Goal: Communication & Community: Answer question/provide support

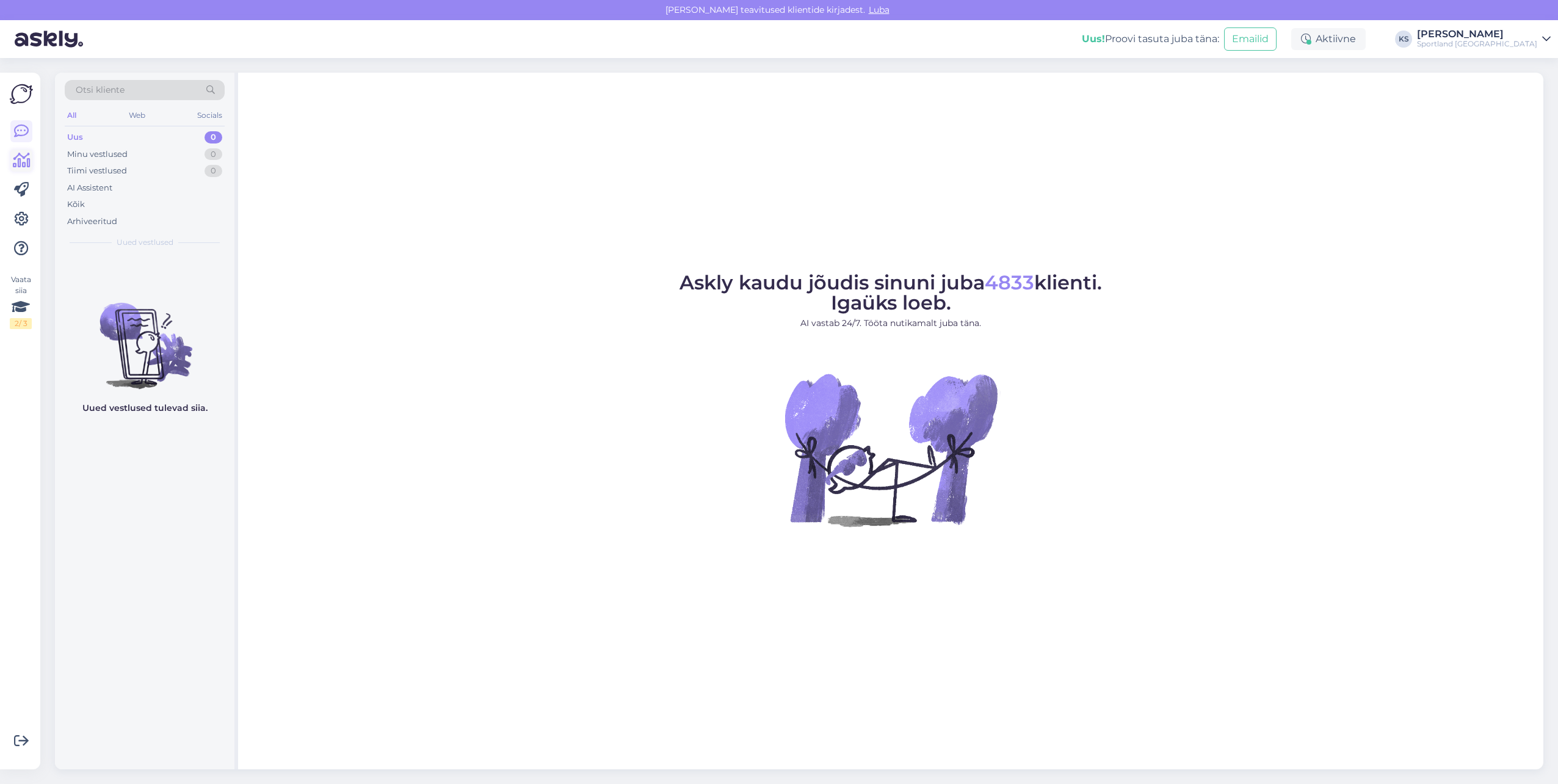
click at [19, 160] on icon at bounding box center [21, 160] width 18 height 14
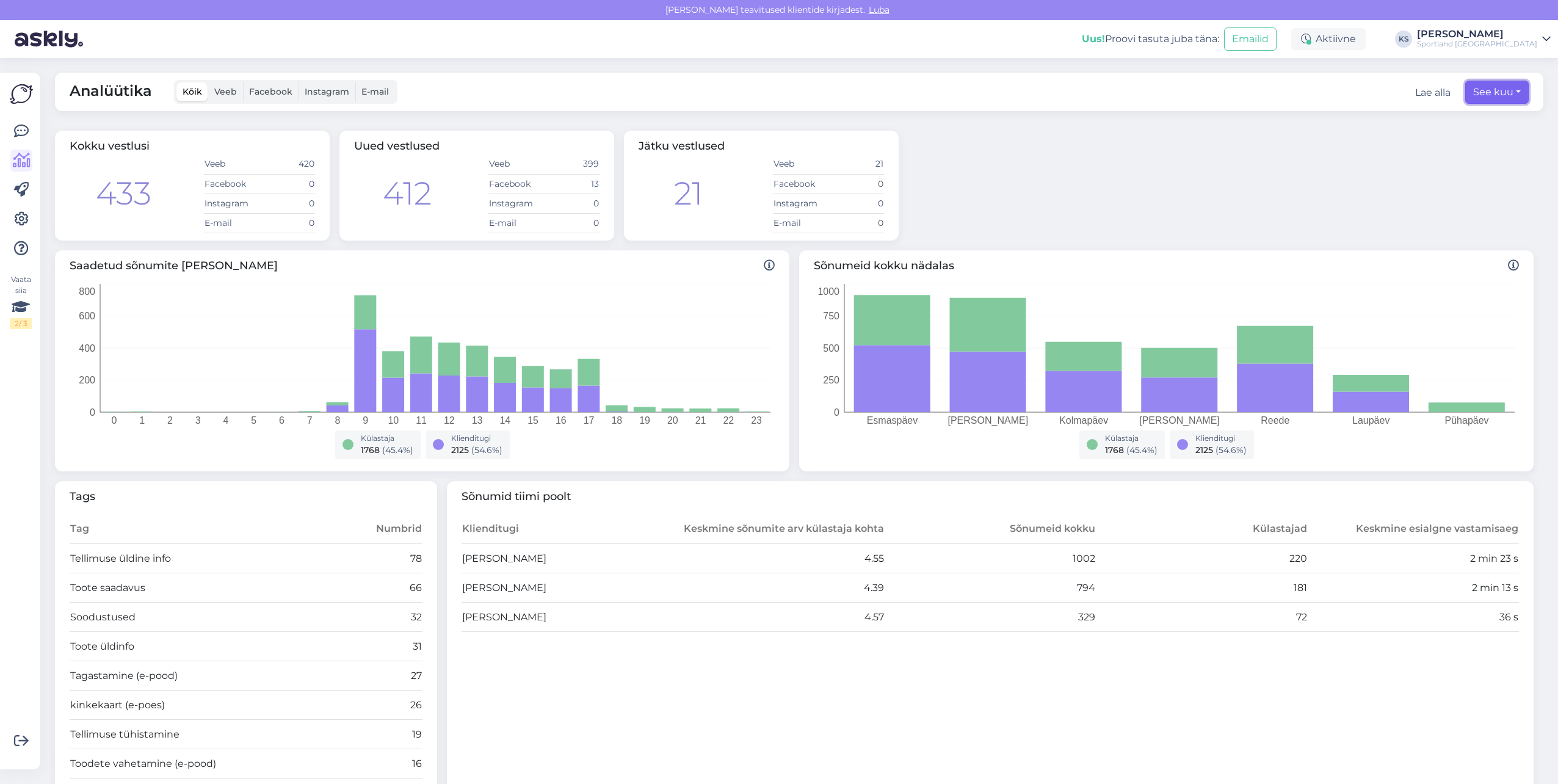
click at [1505, 91] on button "See kuu" at bounding box center [1496, 91] width 64 height 23
select select "7"
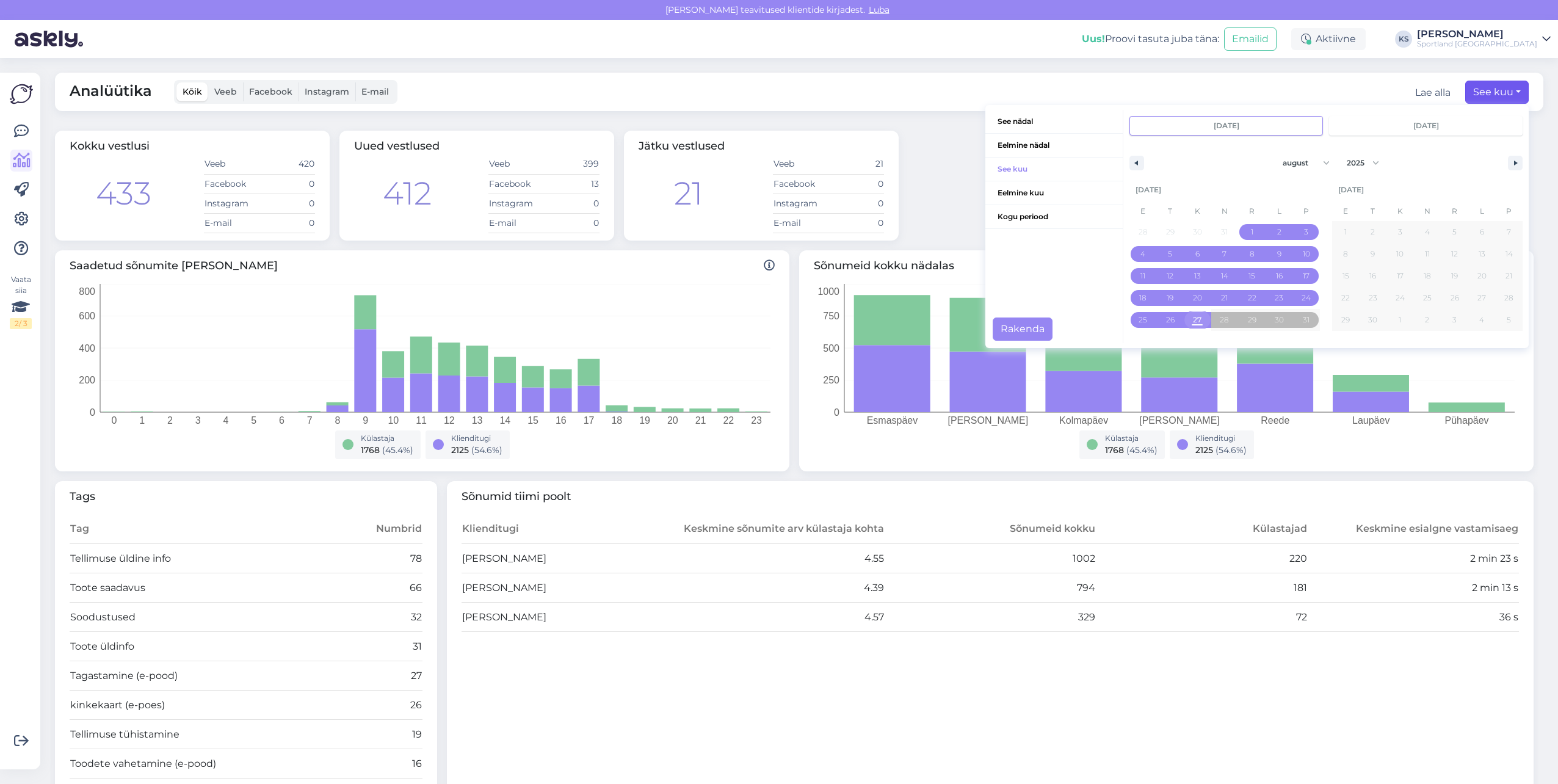
click at [1193, 316] on span "27" at bounding box center [1197, 320] width 8 height 22
type input "[DATE]"
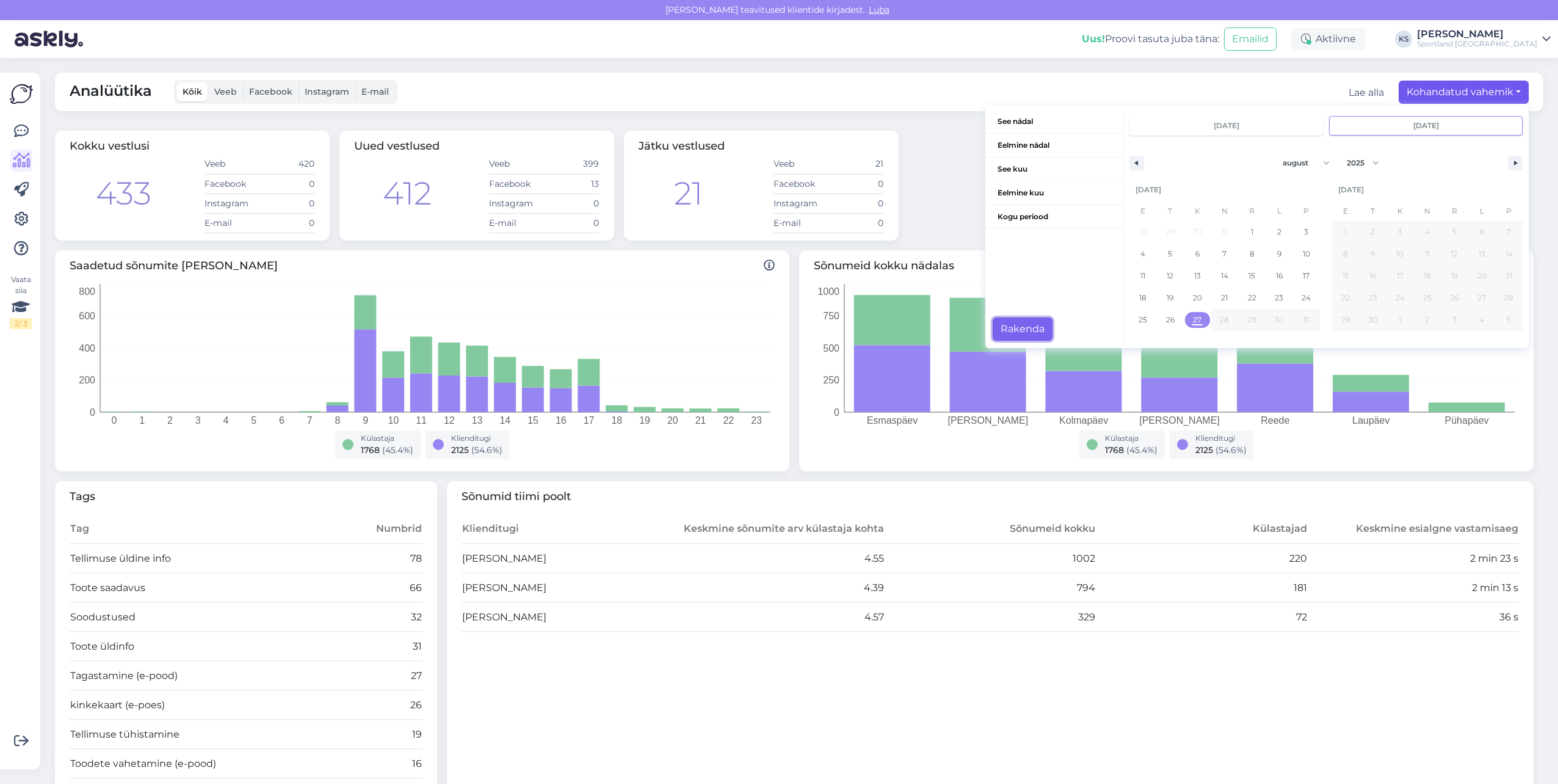
click at [1025, 324] on button "Rakenda" at bounding box center [1022, 329] width 60 height 23
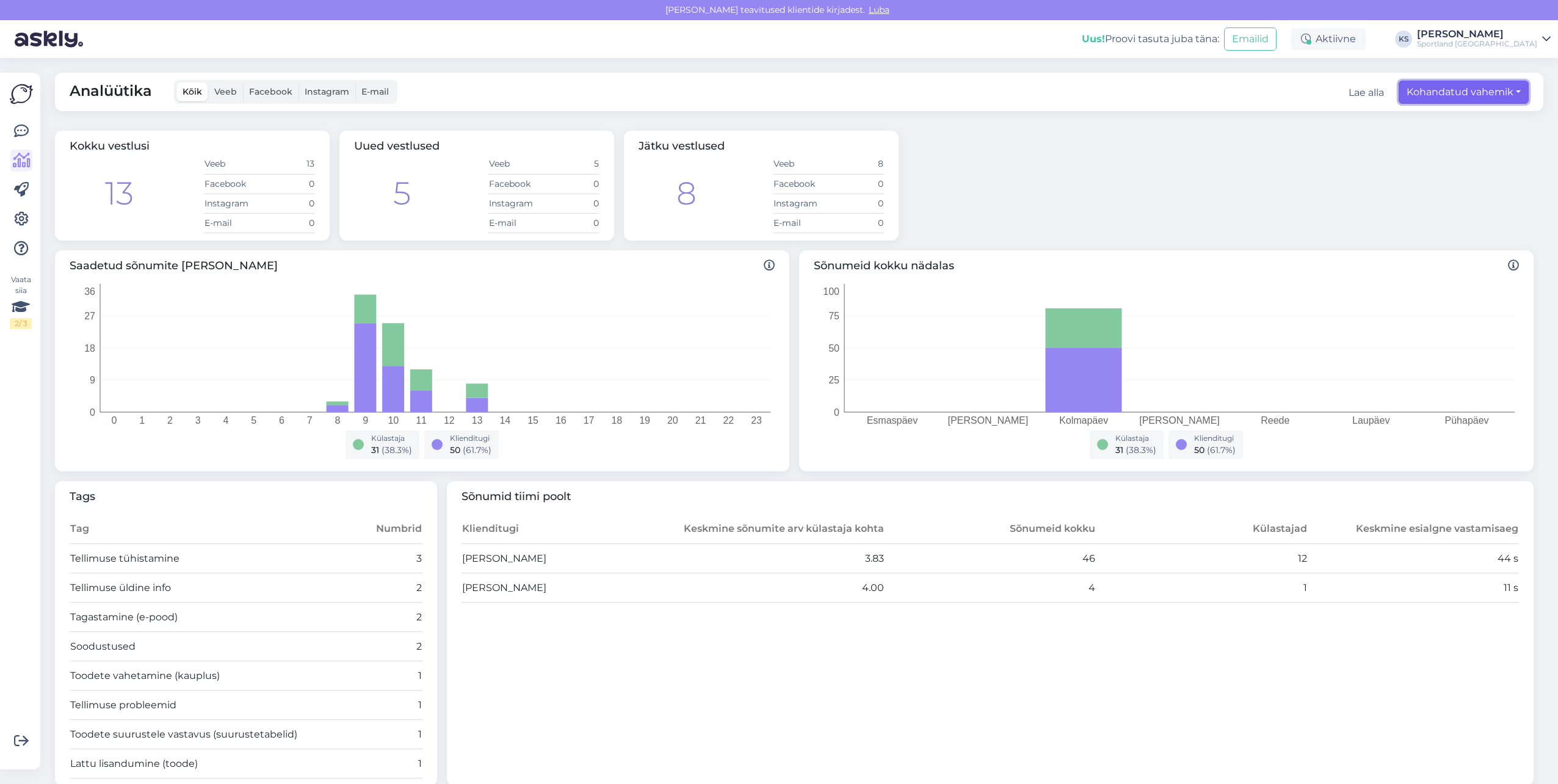
click at [1490, 89] on button "Kohandatud vahemik" at bounding box center [1464, 91] width 130 height 23
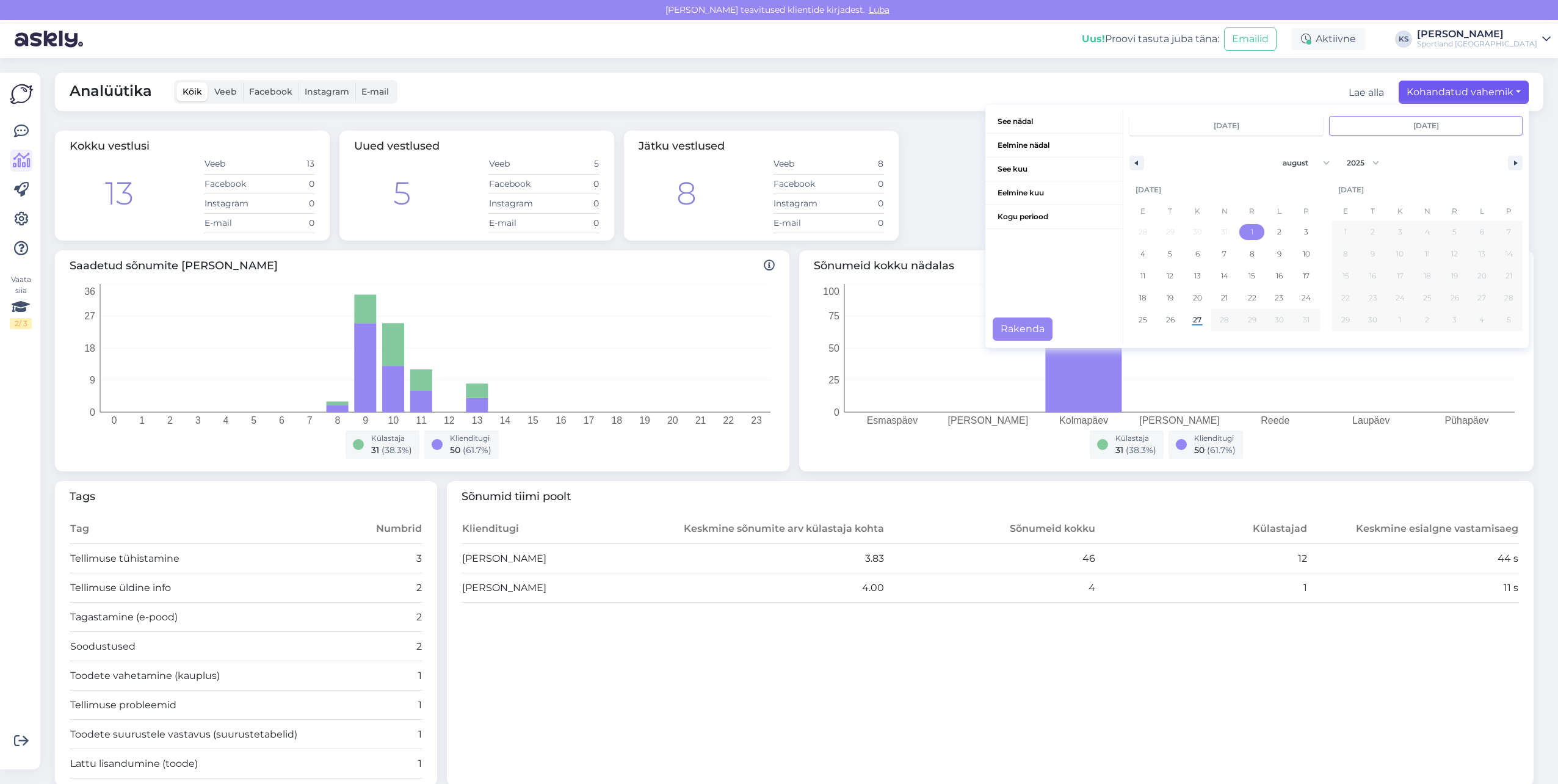
click at [1250, 229] on span "1" at bounding box center [1251, 232] width 27 height 16
type input "[DATE]"
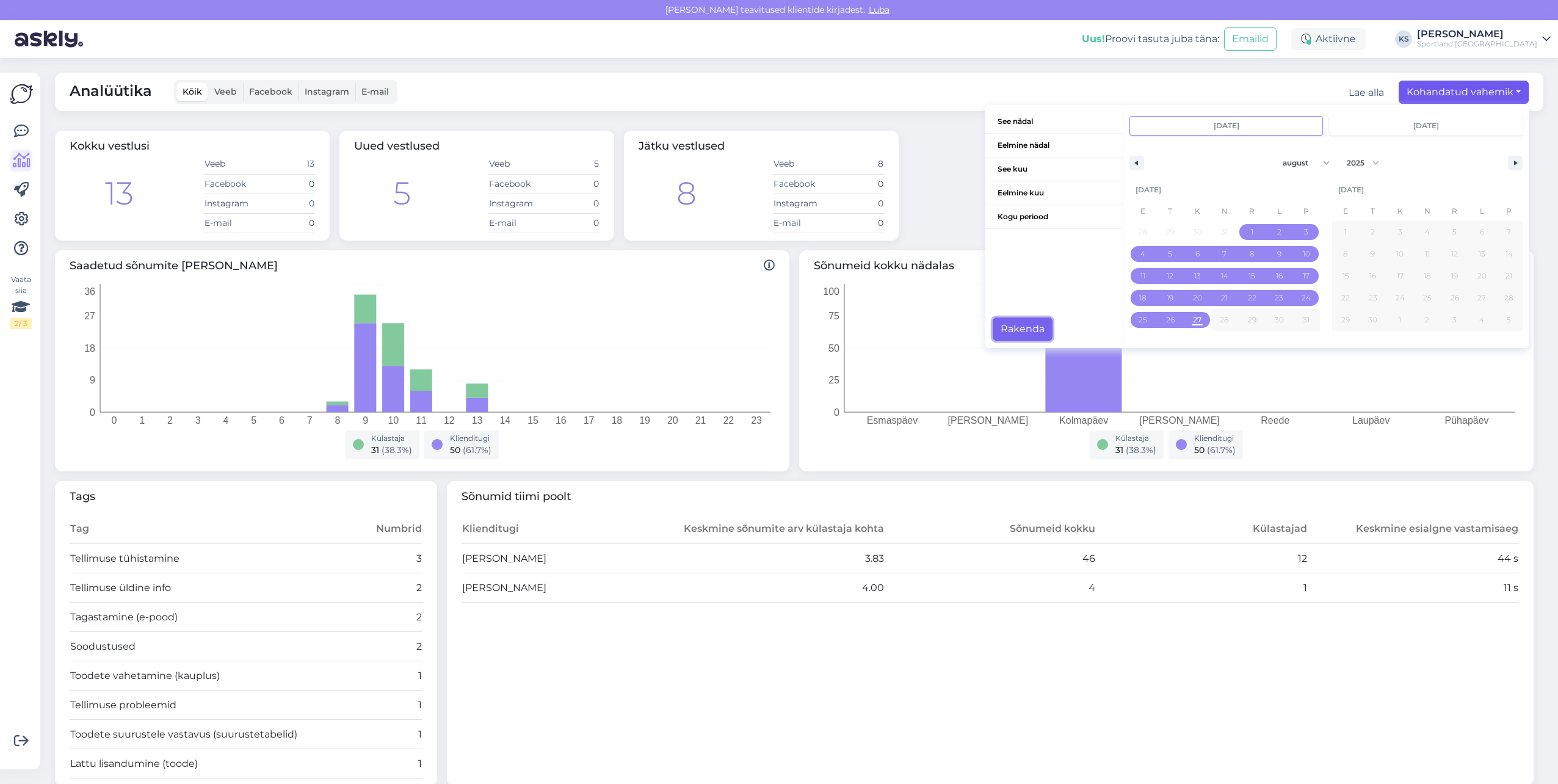
click at [1014, 331] on button "Rakenda" at bounding box center [1022, 329] width 60 height 23
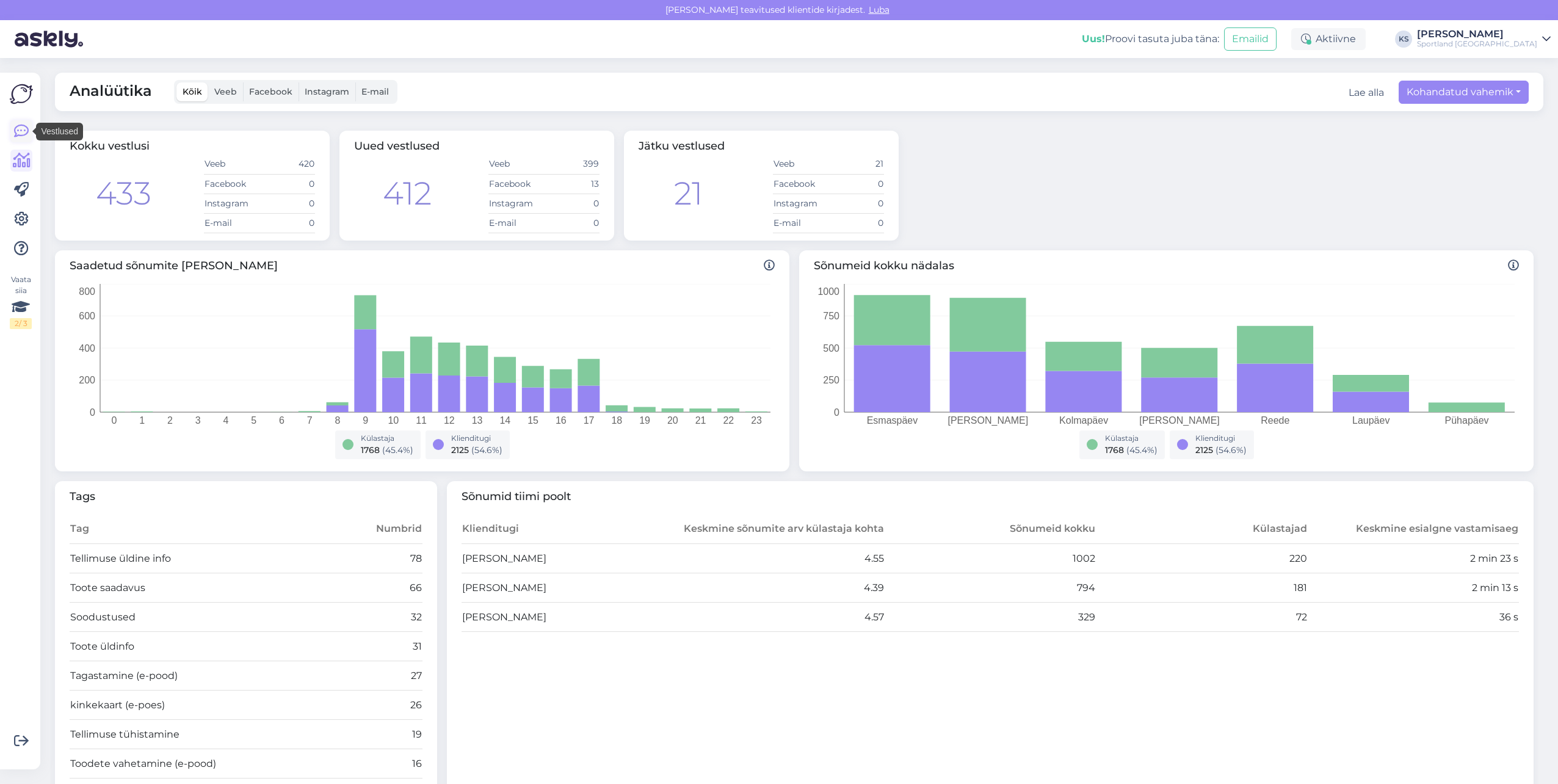
click at [25, 126] on icon at bounding box center [21, 130] width 14 height 14
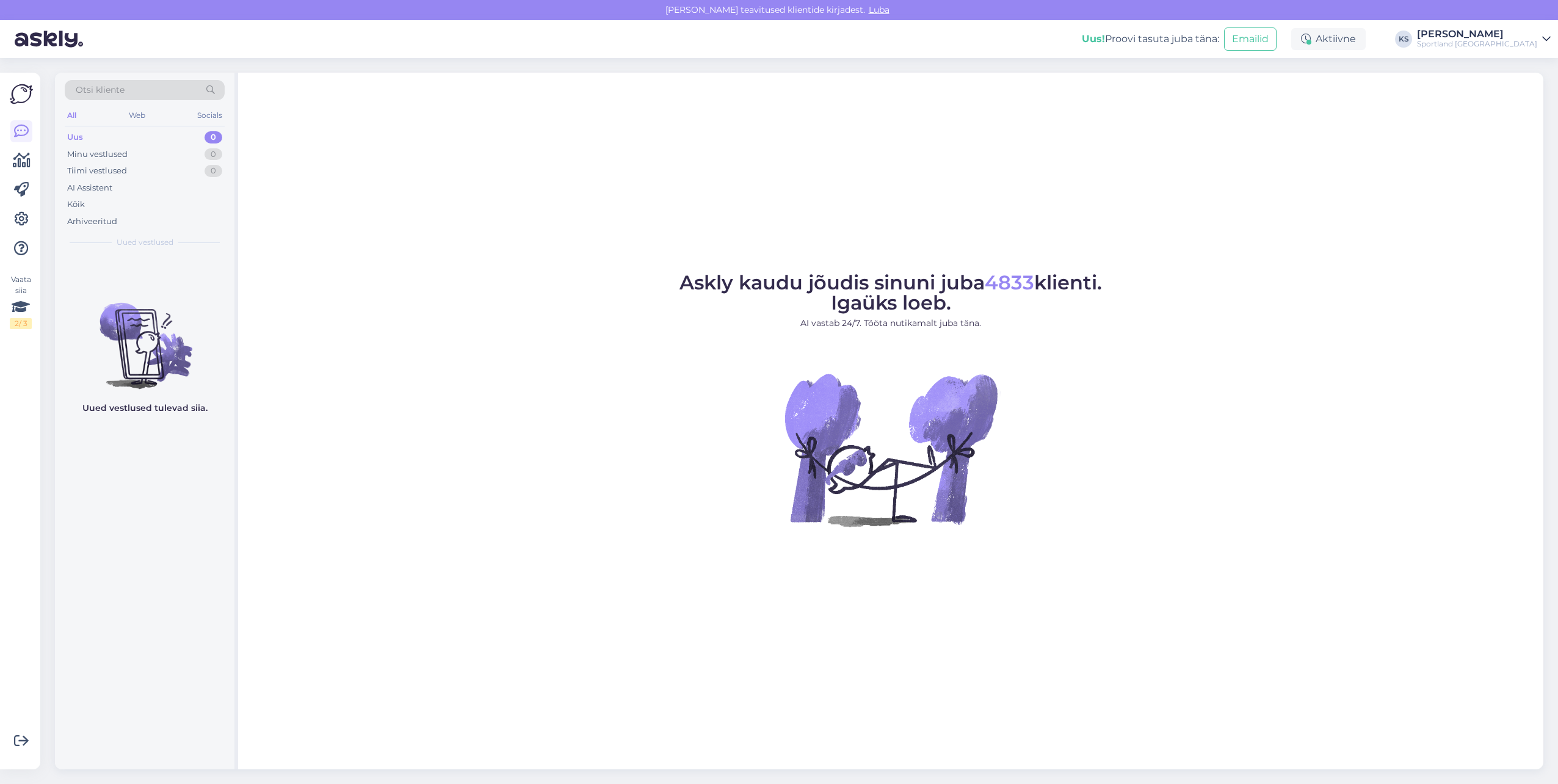
click at [1534, 37] on div "[PERSON_NAME]" at bounding box center [1477, 35] width 120 height 10
click at [1528, 99] on button "Ava" at bounding box center [1528, 94] width 27 height 19
click at [1497, 35] on div "[PERSON_NAME]" at bounding box center [1477, 35] width 120 height 10
click at [1517, 64] on button "Ava" at bounding box center [1528, 68] width 27 height 19
click at [1508, 30] on div "[PERSON_NAME]" at bounding box center [1477, 35] width 120 height 10
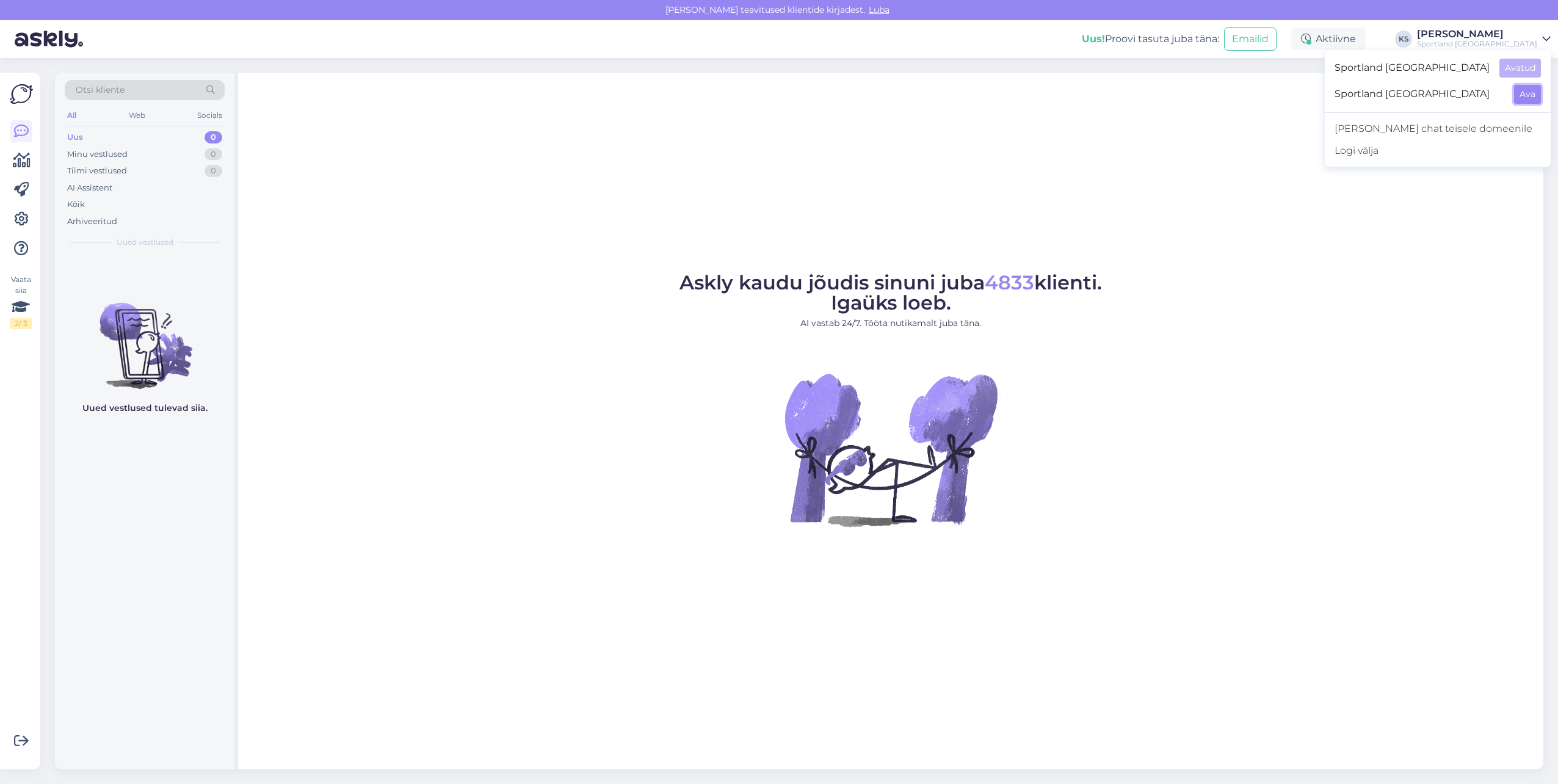
click at [1521, 93] on button "Ava" at bounding box center [1528, 94] width 27 height 19
click at [1514, 42] on div "Sportland [GEOGRAPHIC_DATA]" at bounding box center [1477, 44] width 120 height 10
click at [1529, 63] on button "Ava" at bounding box center [1528, 68] width 27 height 19
click at [1494, 36] on div "[PERSON_NAME]" at bounding box center [1477, 35] width 120 height 10
click at [1533, 86] on button "Ava" at bounding box center [1528, 94] width 27 height 19
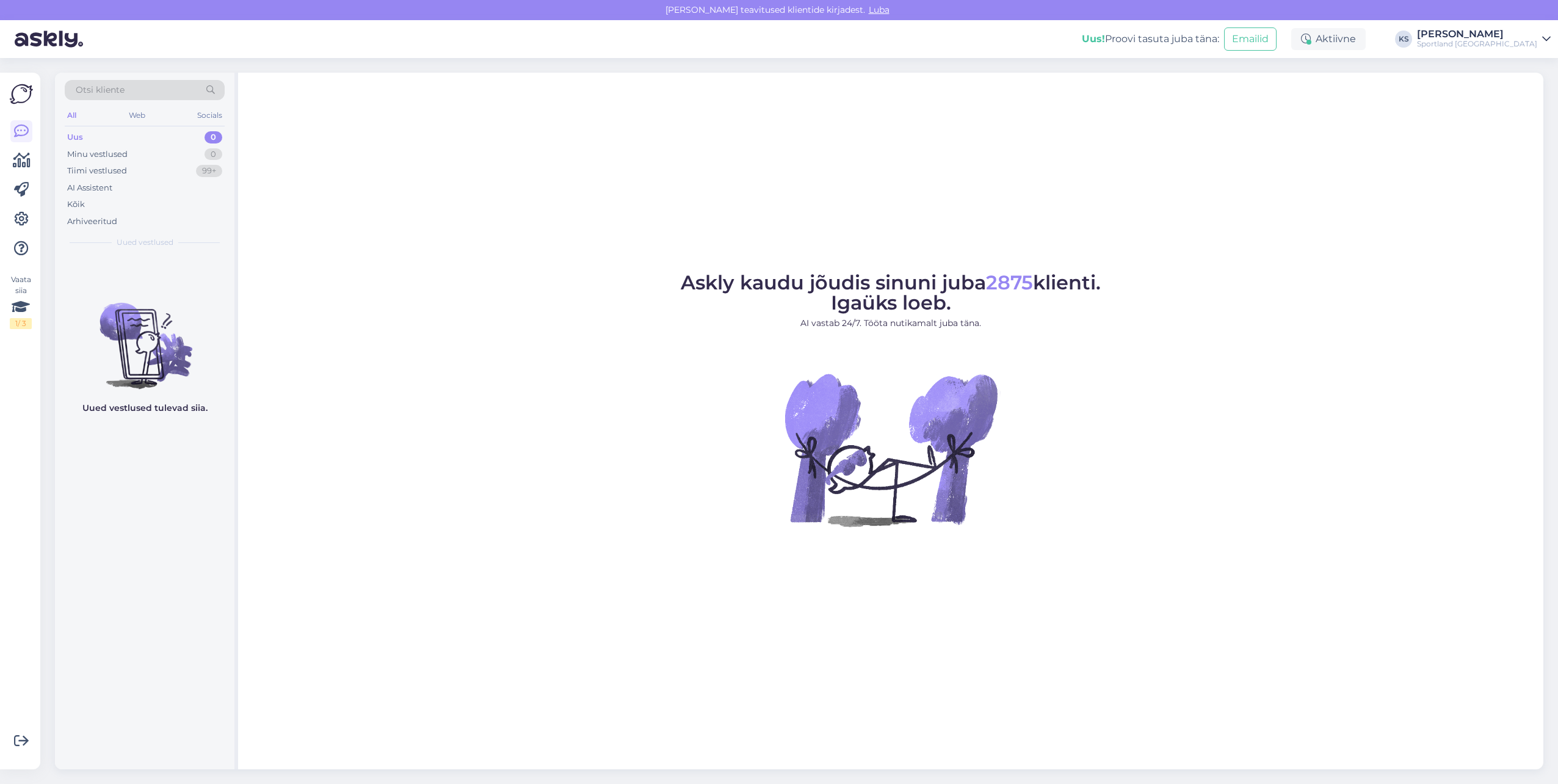
click at [1510, 40] on div "Sportland [GEOGRAPHIC_DATA]" at bounding box center [1477, 44] width 120 height 10
click at [1522, 64] on button "Ava" at bounding box center [1528, 68] width 27 height 19
click at [1508, 47] on div "Sportland [GEOGRAPHIC_DATA]" at bounding box center [1477, 44] width 120 height 10
click at [1530, 99] on button "Ava" at bounding box center [1528, 94] width 27 height 19
click at [1494, 31] on div "[PERSON_NAME]" at bounding box center [1477, 35] width 120 height 10
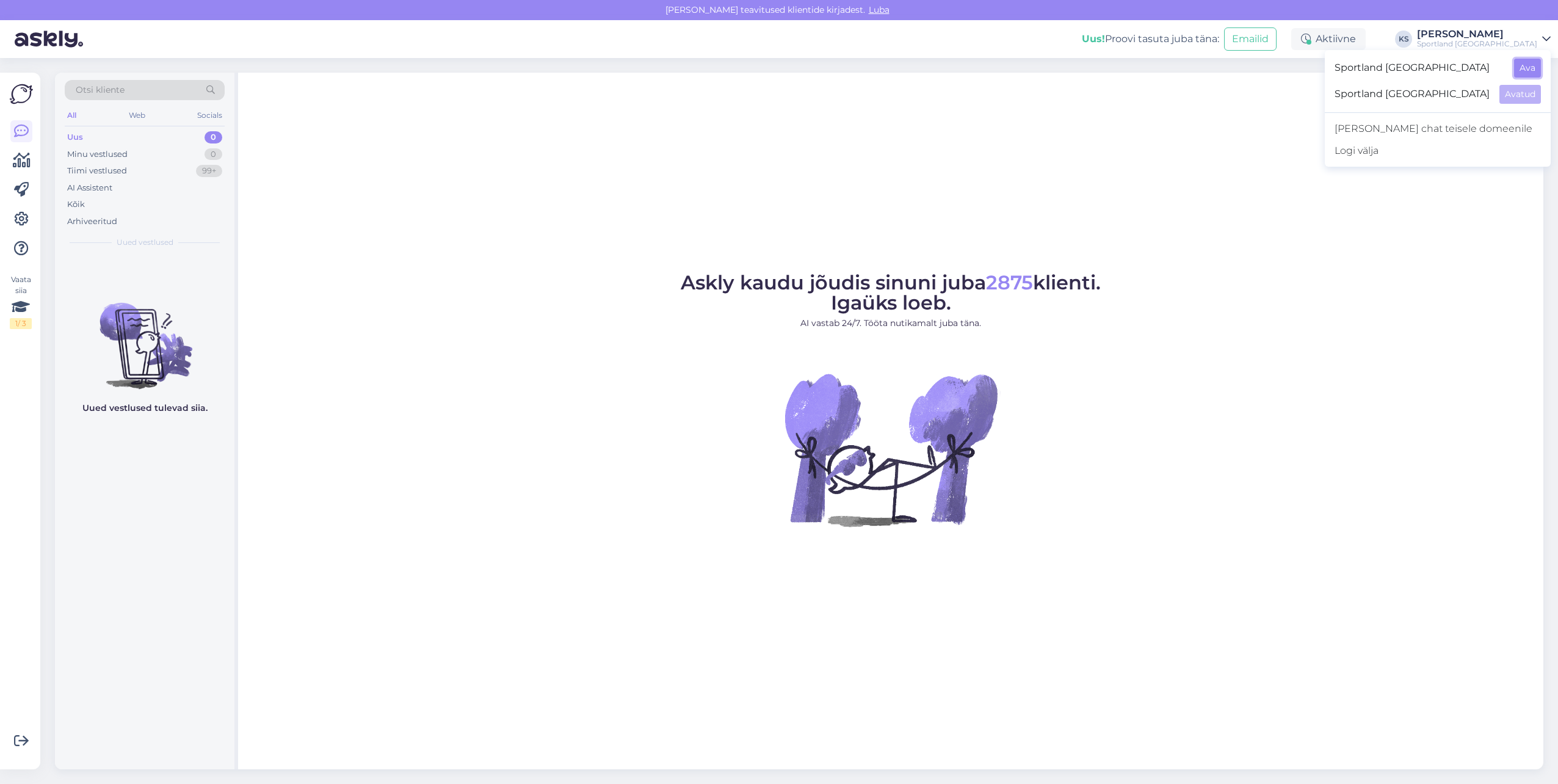
click at [1525, 66] on button "Ava" at bounding box center [1528, 68] width 27 height 19
click at [1366, 49] on div "Aktiivne" at bounding box center [1329, 39] width 75 height 22
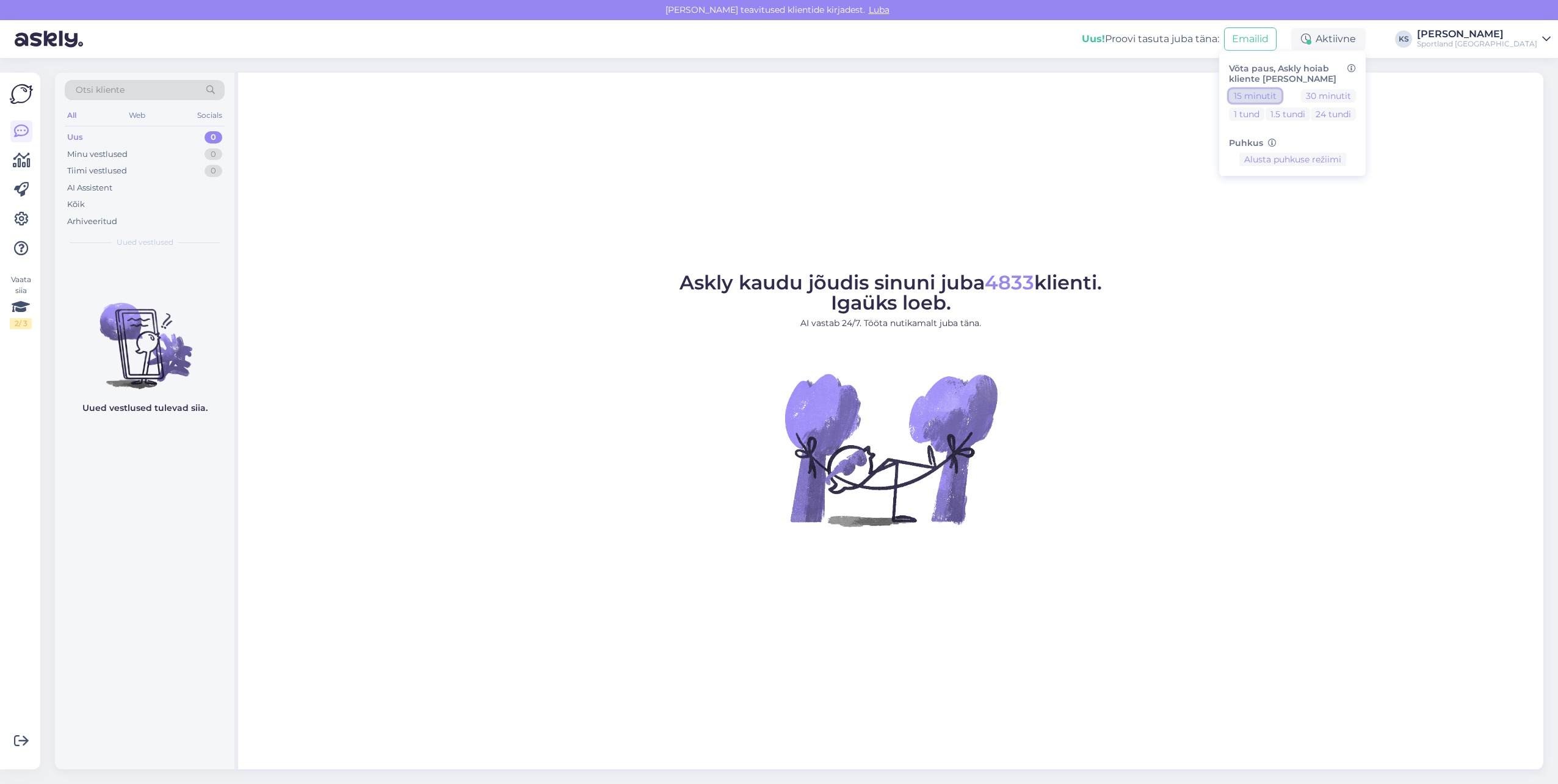
click at [1281, 97] on button "15 minutit" at bounding box center [1255, 96] width 52 height 14
click at [1521, 53] on div "Uus! Proovi tasuta [PERSON_NAME]: Emailid Eemal Võta paus, Askly hoiab kliente …" at bounding box center [779, 39] width 1558 height 38
click at [1519, 49] on div "Uus! Proovi tasuta [PERSON_NAME]: Emailid Eemal Võta paus, Askly hoiab kliente …" at bounding box center [779, 39] width 1558 height 38
click at [1518, 36] on div "[PERSON_NAME]" at bounding box center [1477, 35] width 120 height 10
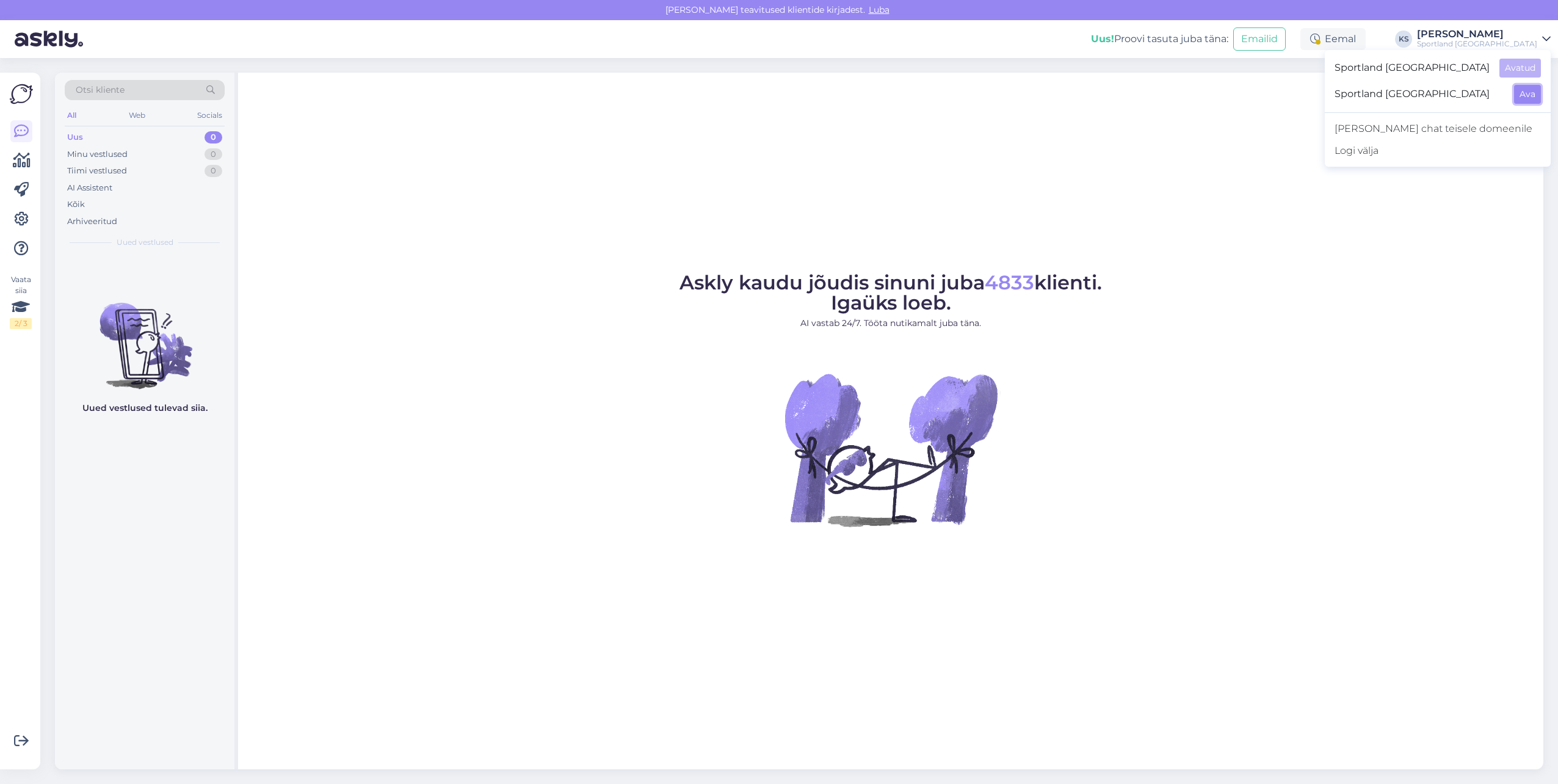
click at [1524, 94] on button "Ava" at bounding box center [1528, 94] width 27 height 19
click at [1366, 49] on div "Aktiivne" at bounding box center [1329, 39] width 75 height 22
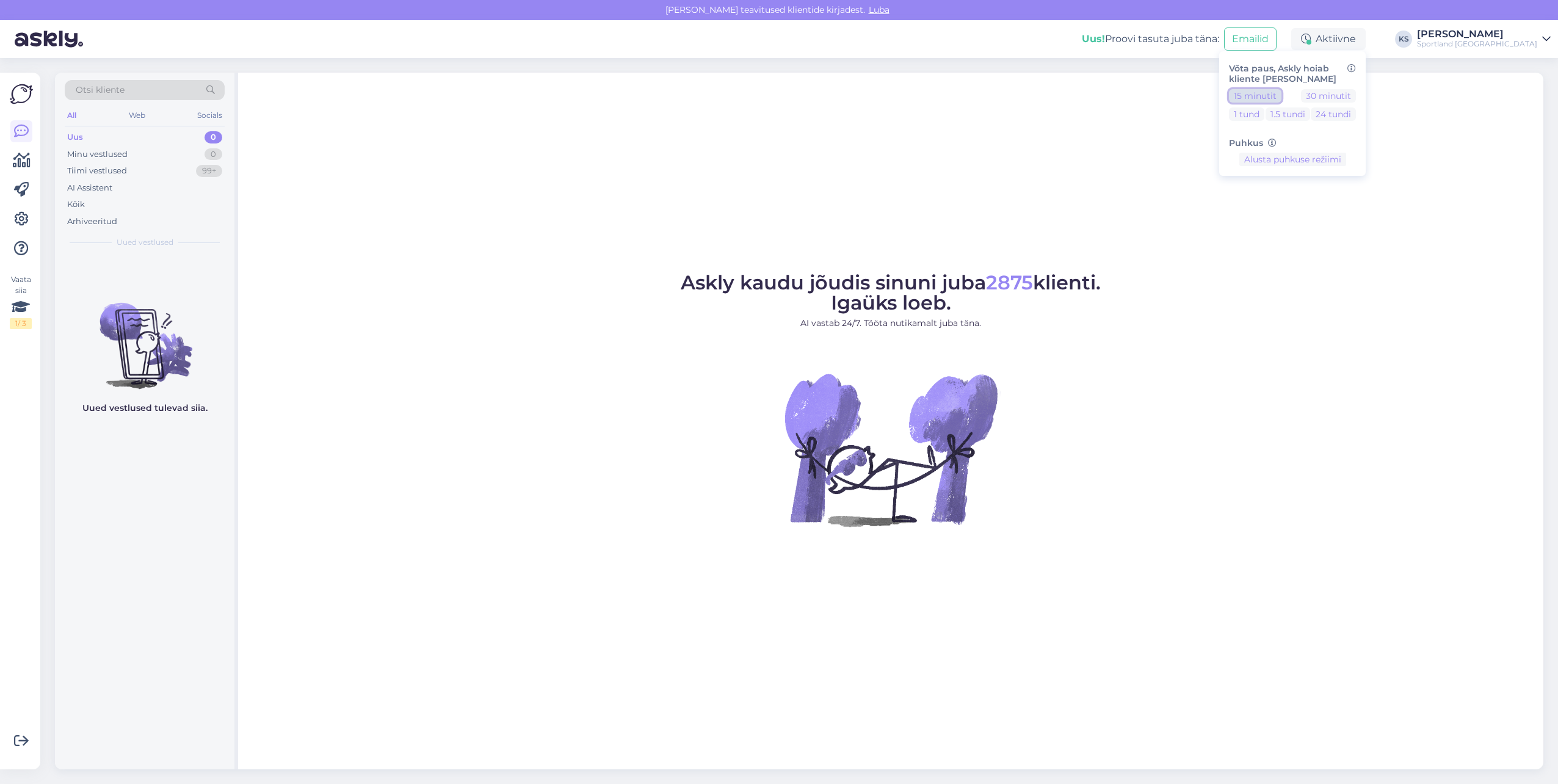
click at [1281, 91] on button "15 minutit" at bounding box center [1255, 96] width 52 height 14
click at [972, 136] on div "Askly kaudu jõudis sinuni juba 2875 klienti. Igaüks loeb. AI vastab 24/7. Tööta…" at bounding box center [890, 421] width 1305 height 697
click at [1506, 35] on div "[PERSON_NAME]" at bounding box center [1477, 35] width 120 height 10
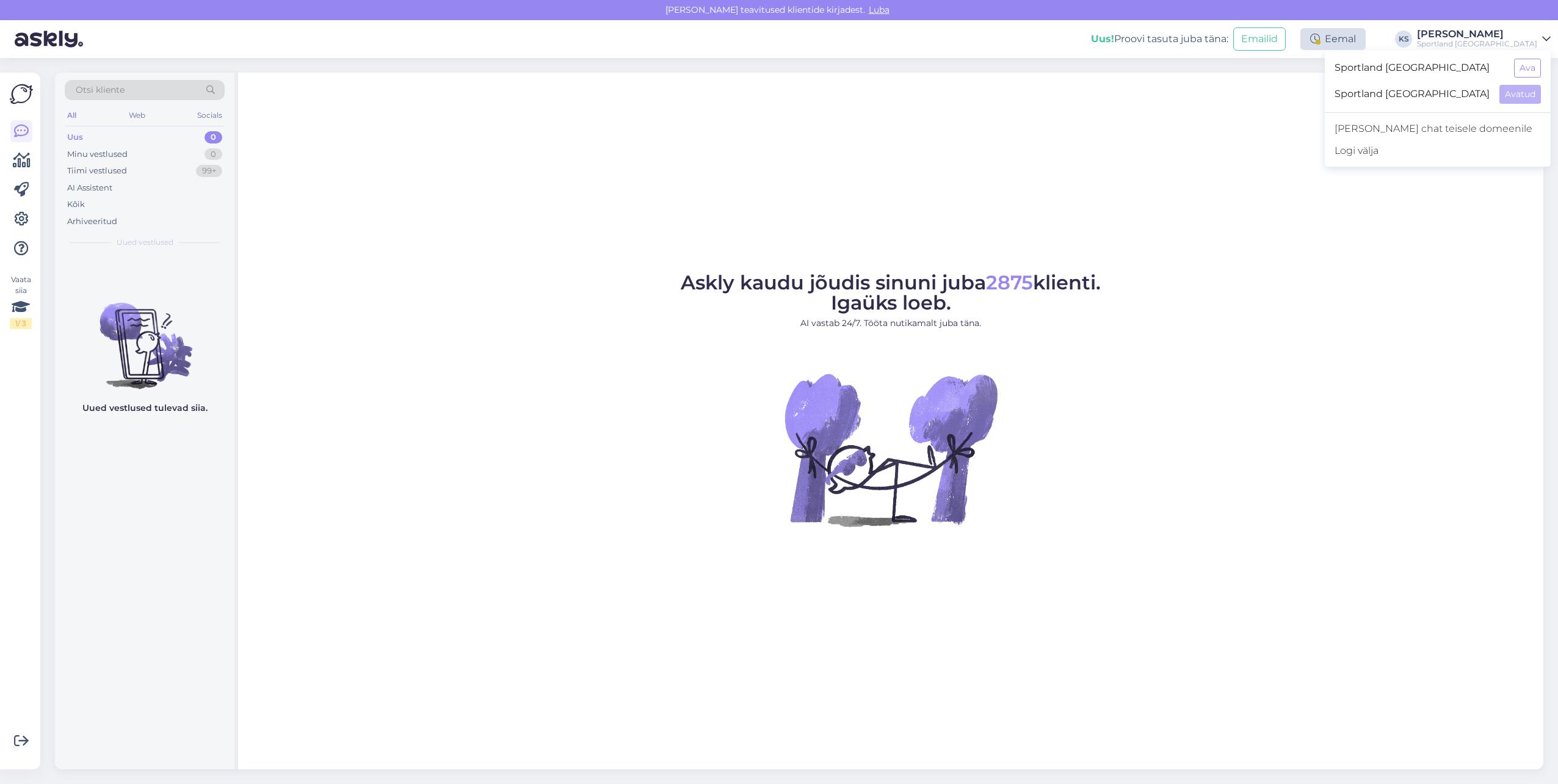
click at [1364, 29] on div "Eemal" at bounding box center [1332, 39] width 65 height 22
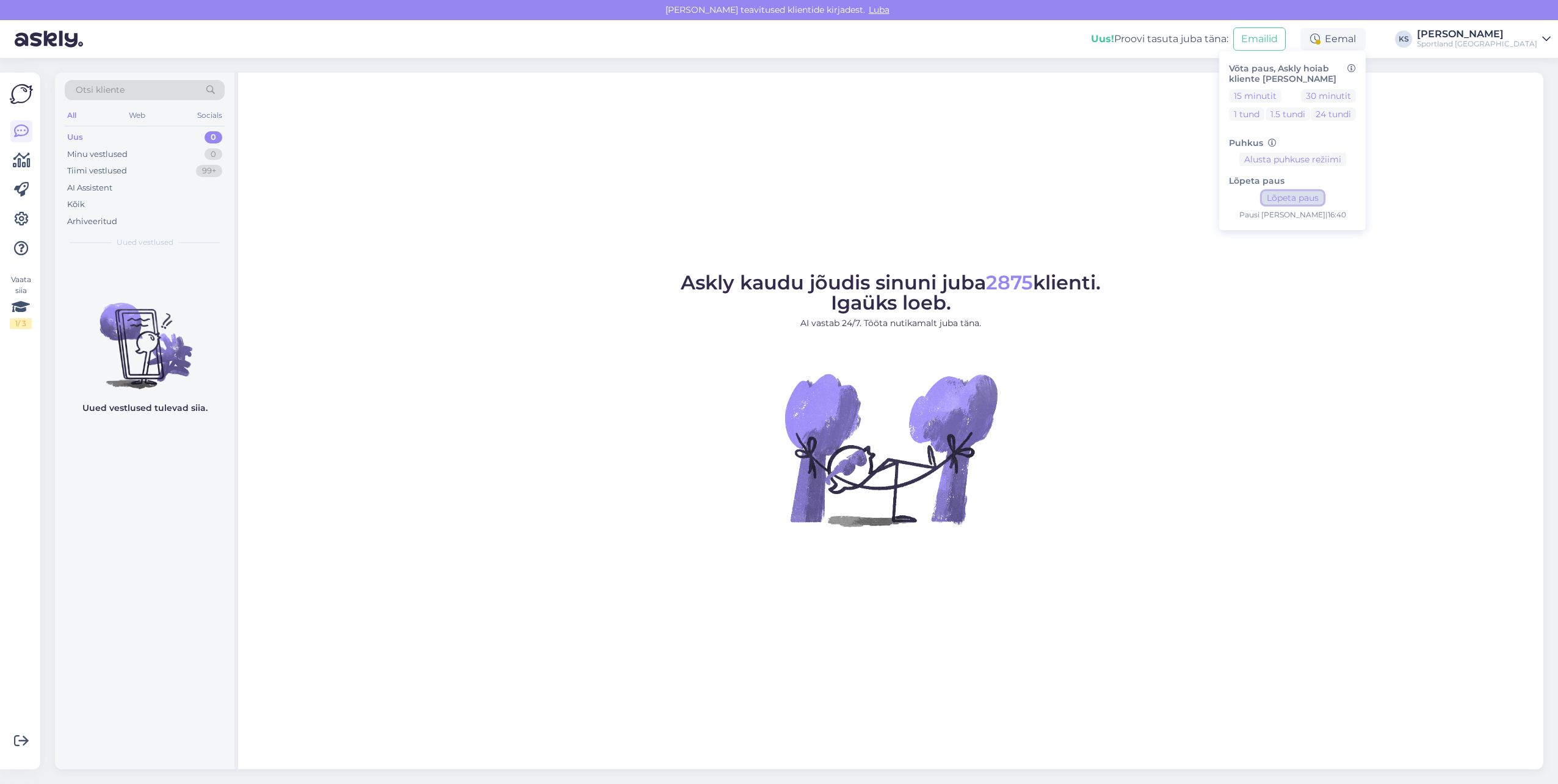
click at [1323, 197] on button "Lõpeta paus" at bounding box center [1292, 198] width 62 height 14
click at [1505, 36] on div "[PERSON_NAME]" at bounding box center [1477, 35] width 120 height 10
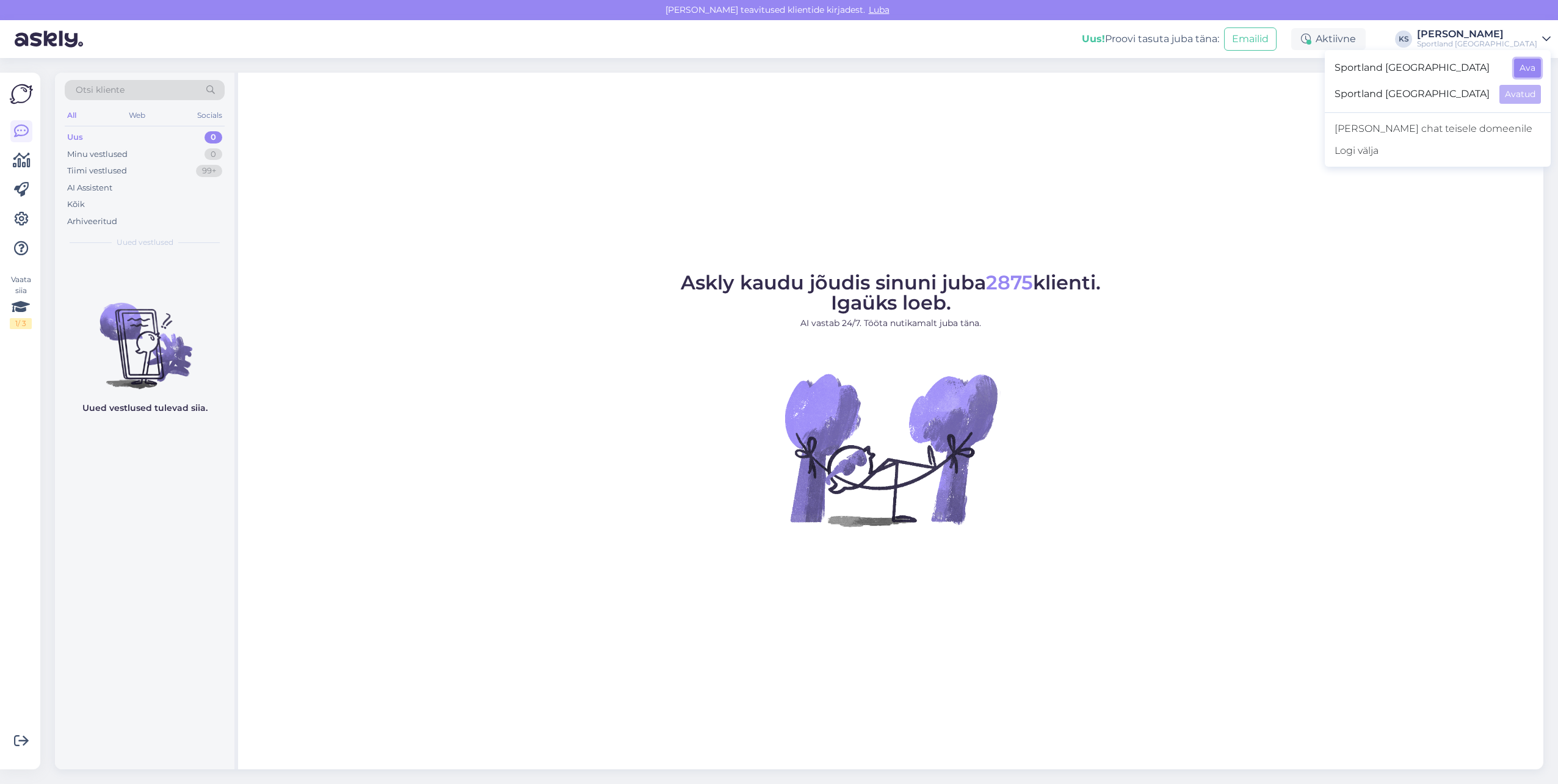
click at [1535, 69] on button "Ava" at bounding box center [1528, 68] width 27 height 19
click at [1366, 30] on div "Eemal" at bounding box center [1332, 39] width 65 height 22
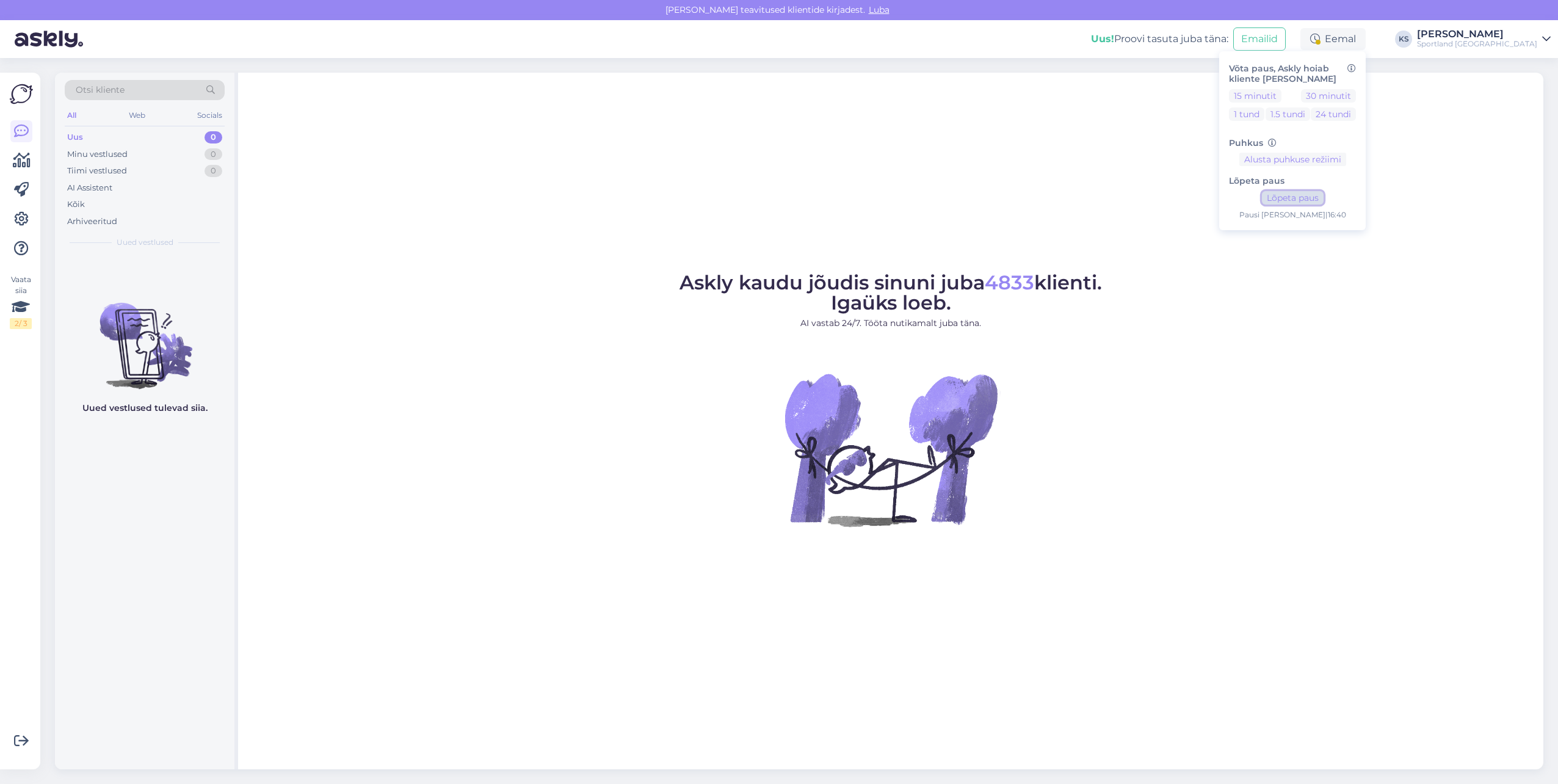
click at [1323, 202] on button "Lõpeta paus" at bounding box center [1292, 198] width 62 height 14
